Goal: Task Accomplishment & Management: Use online tool/utility

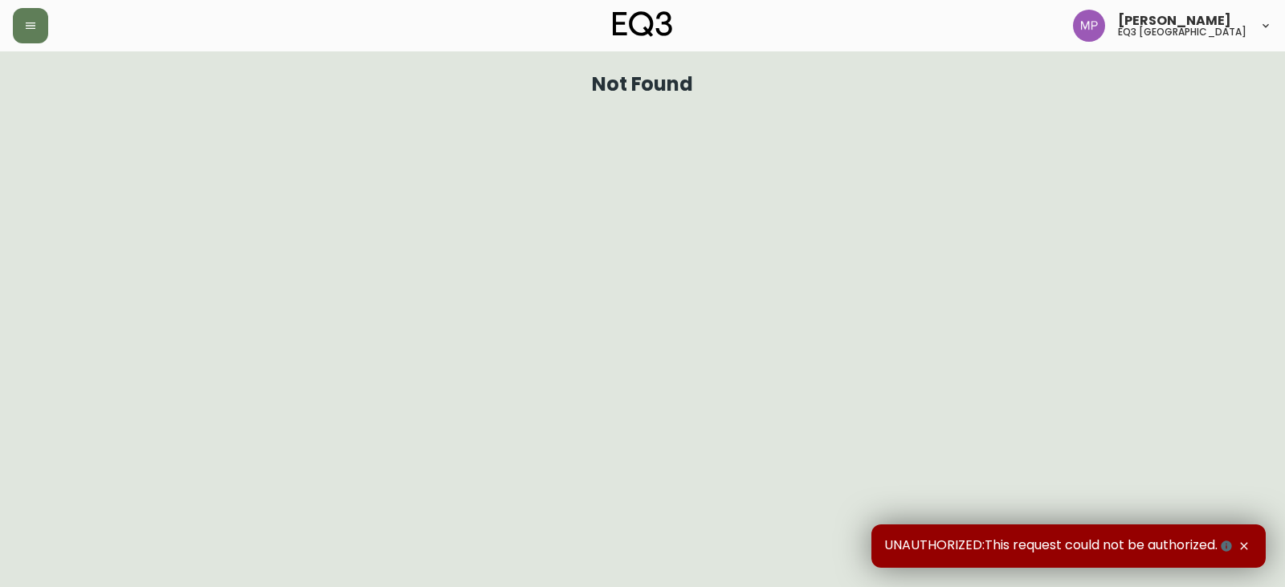
click at [1246, 546] on icon "button" at bounding box center [1243, 546] width 13 height 13
click at [1266, 26] on icon at bounding box center [1265, 25] width 13 height 13
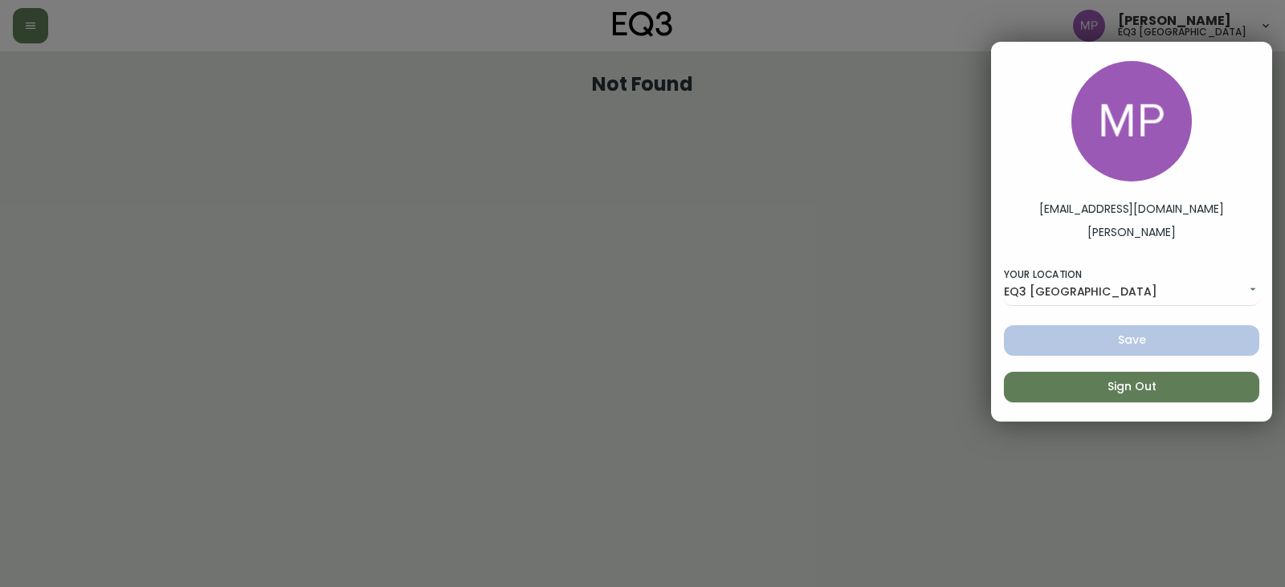
drag, startPoint x: 857, startPoint y: 195, endPoint x: 312, endPoint y: 181, distance: 546.1
click at [849, 198] on div at bounding box center [642, 293] width 1285 height 587
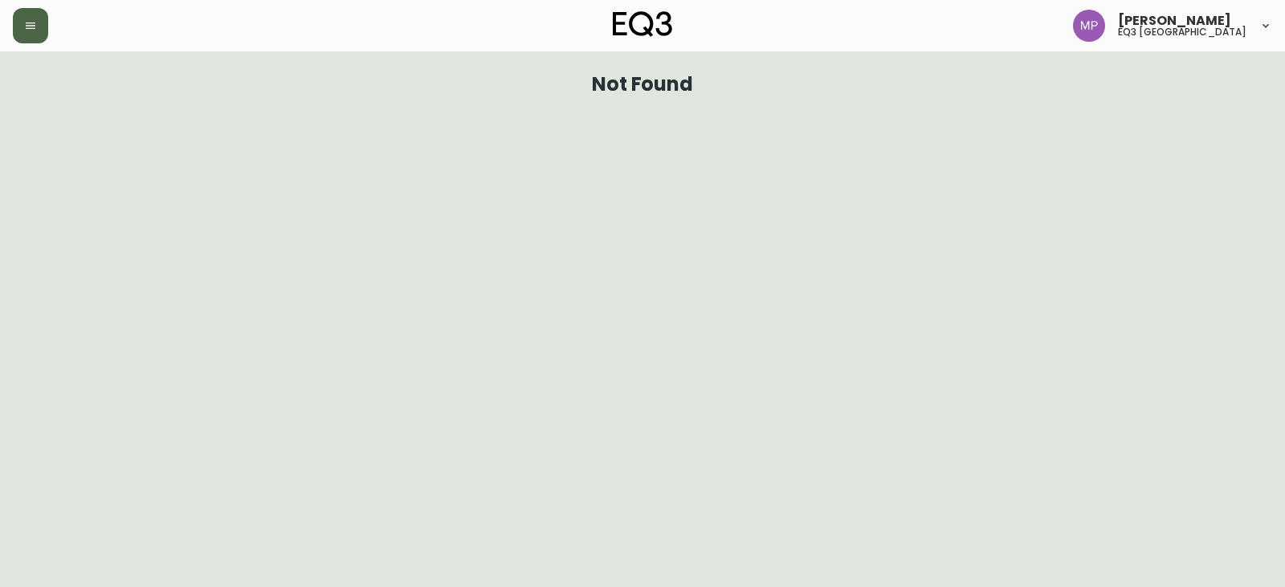
click at [38, 35] on button "button" at bounding box center [30, 25] width 35 height 35
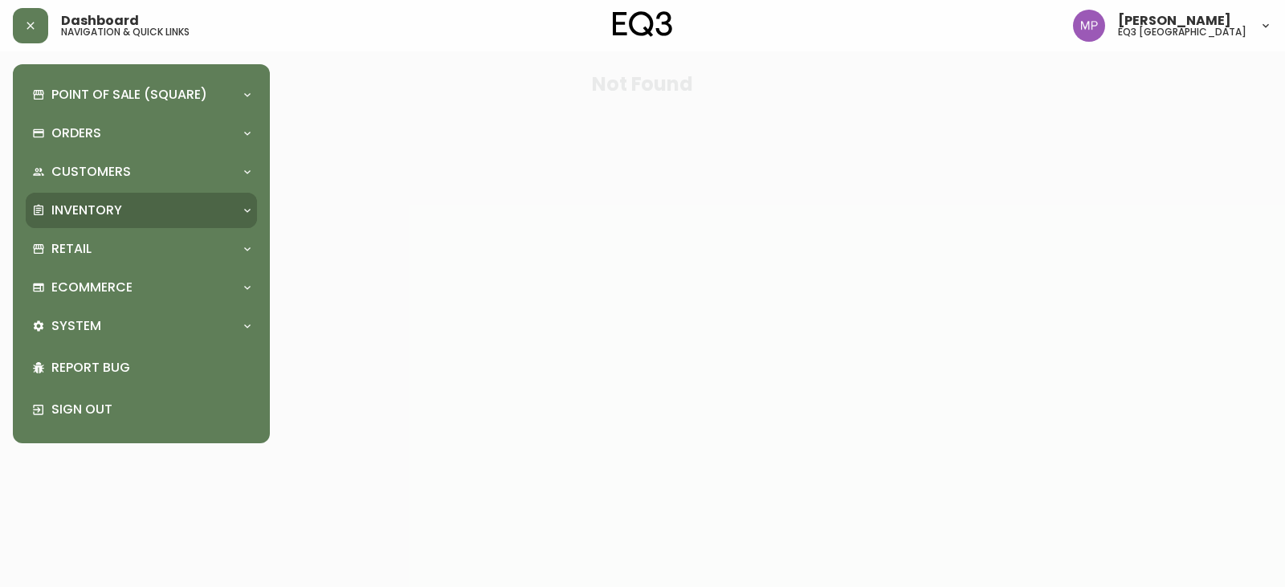
click at [110, 209] on p "Inventory" at bounding box center [86, 211] width 71 height 18
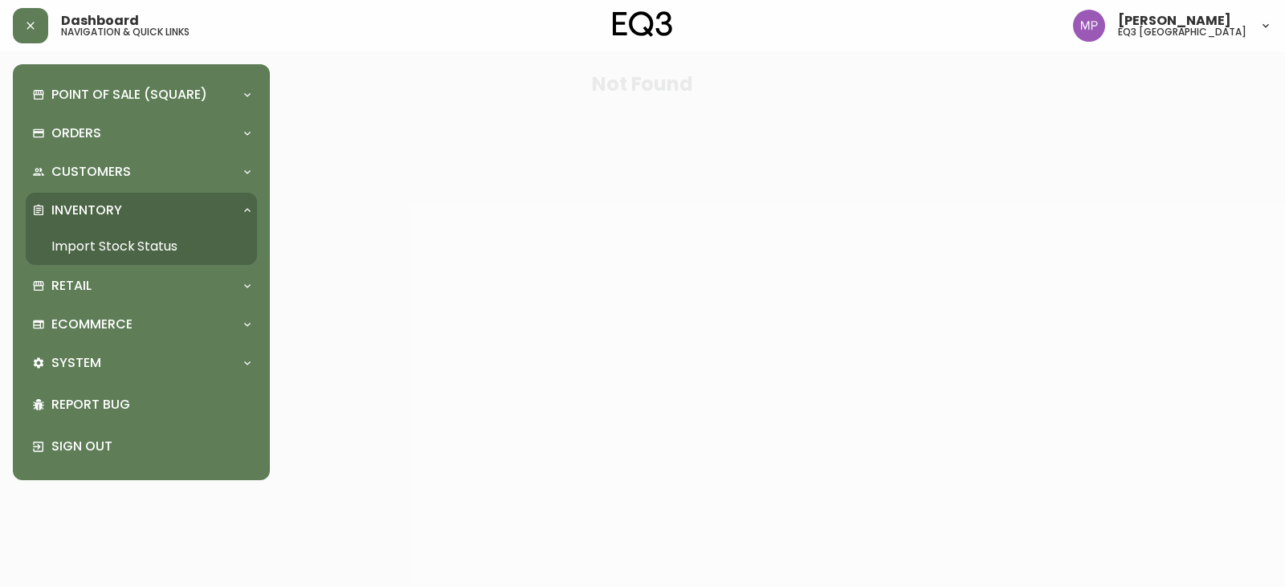
click at [153, 242] on link "Import Stock Status" at bounding box center [141, 246] width 231 height 37
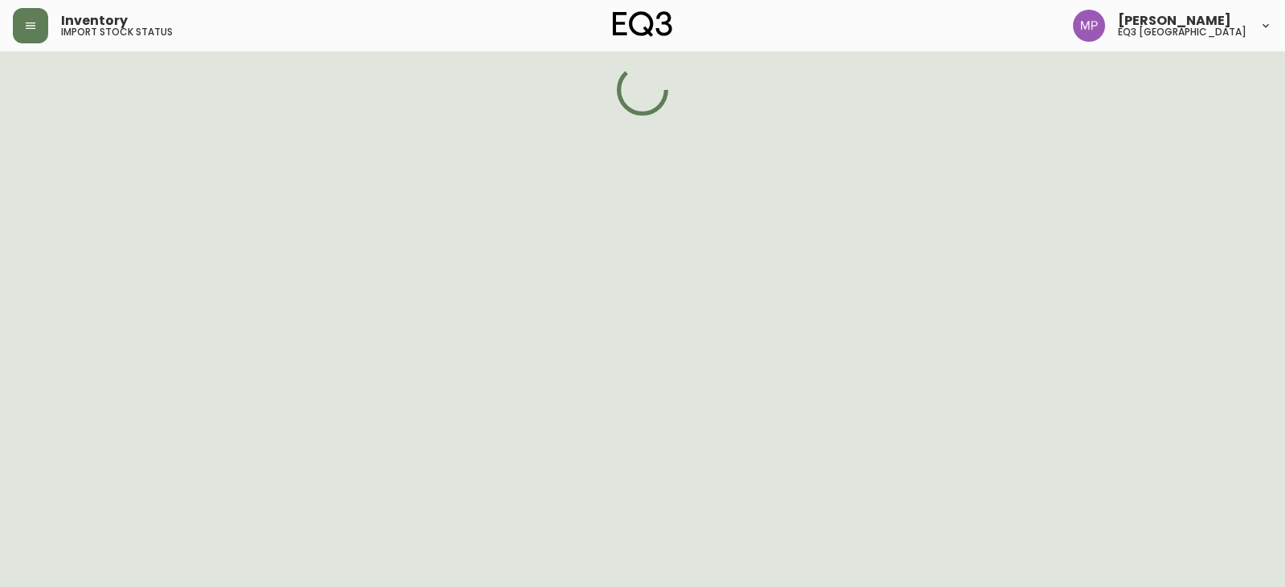
click at [153, 242] on div "Point of Sale (Square) Payments Virtual Terminal Transactions Search Terminals …" at bounding box center [128, 293] width 257 height 587
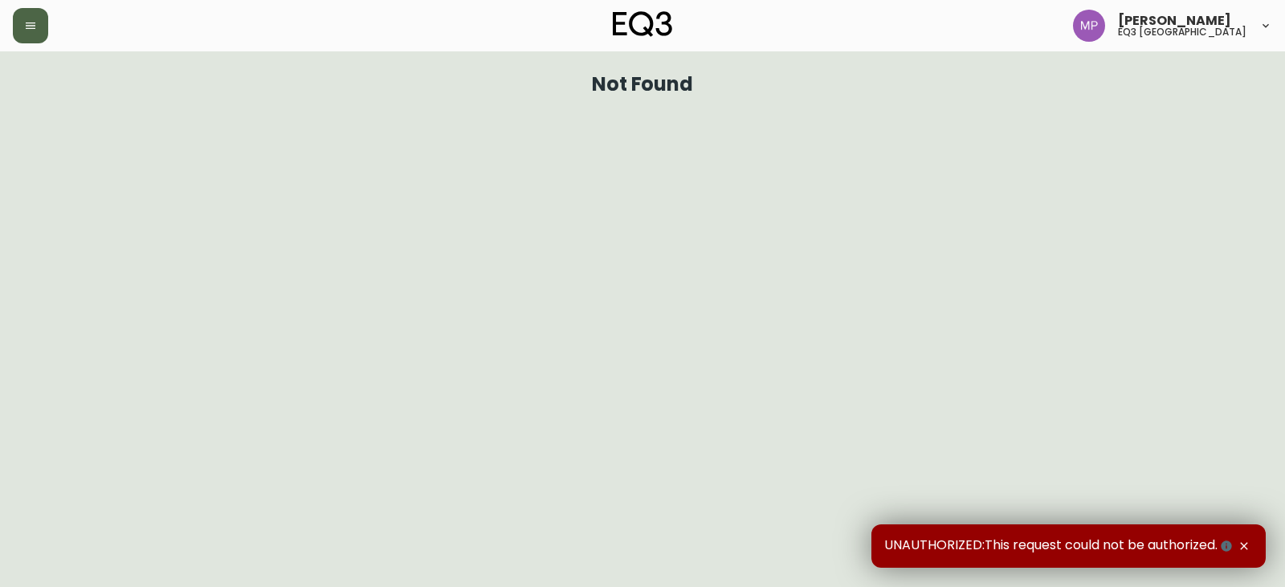
click at [30, 32] on button "button" at bounding box center [30, 25] width 35 height 35
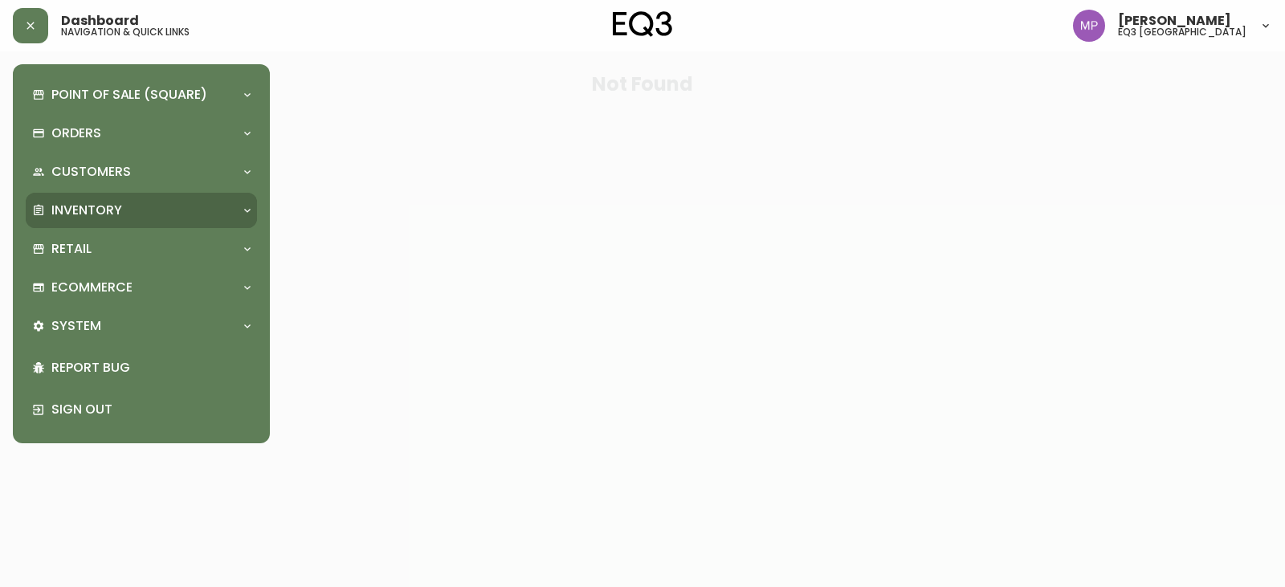
click at [94, 209] on p "Inventory" at bounding box center [86, 211] width 71 height 18
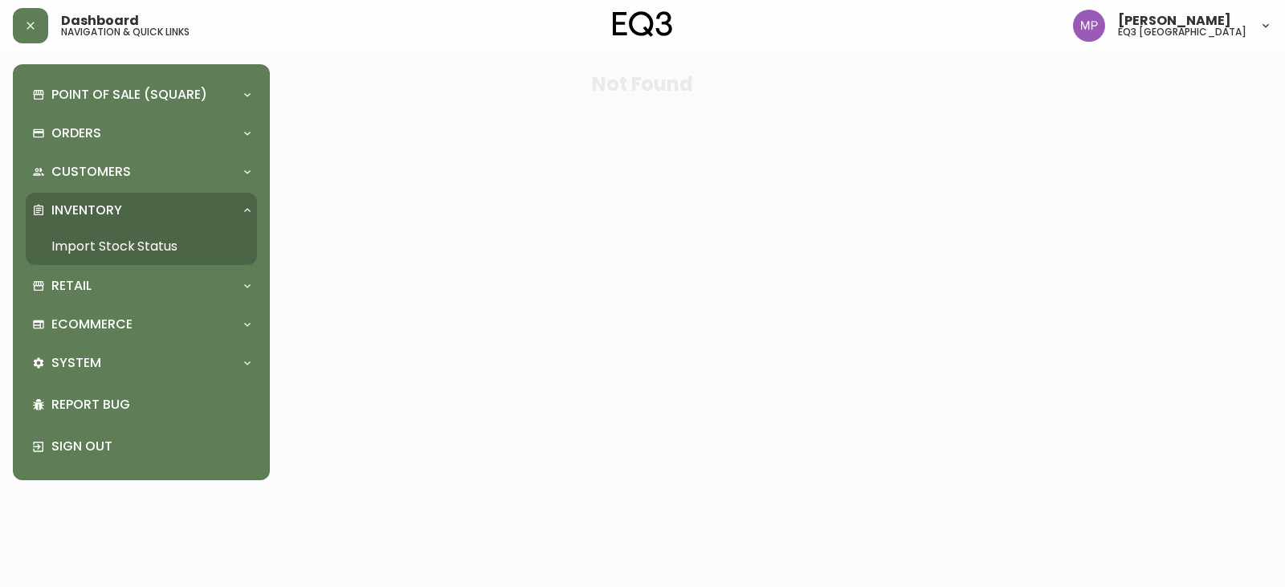
click at [217, 249] on link "Import Stock Status" at bounding box center [141, 246] width 231 height 37
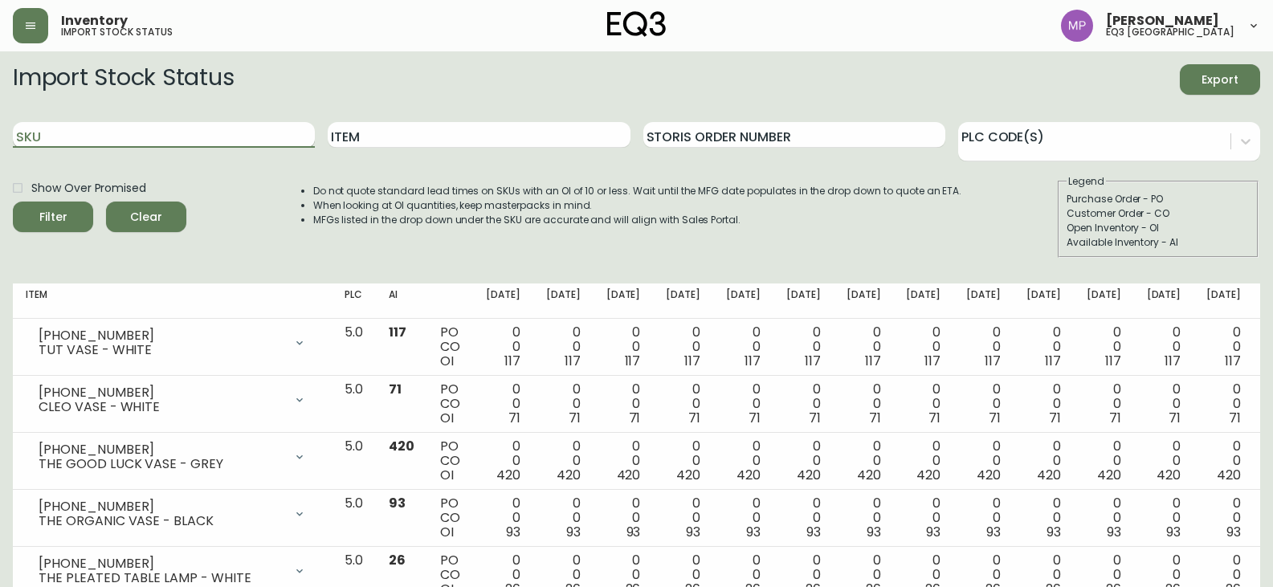
click at [213, 141] on input "SKU" at bounding box center [164, 135] width 302 height 26
paste input "2030-507-13-A"
type input "2030-507-13-A"
click at [13, 202] on button "Filter" at bounding box center [53, 217] width 80 height 31
